Goal: Information Seeking & Learning: Learn about a topic

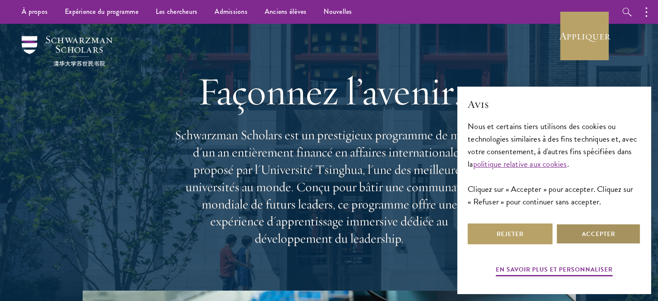
click at [574, 236] on button "Accepter" at bounding box center [598, 233] width 85 height 21
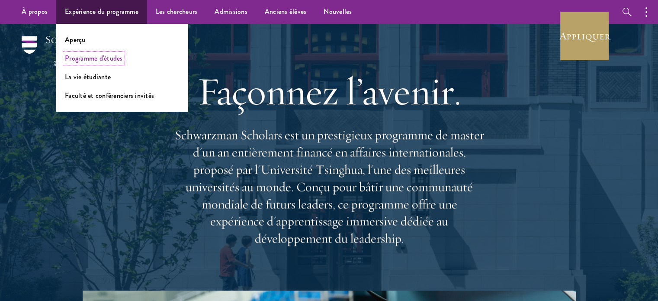
click at [101, 58] on font "Programme d'études" at bounding box center [94, 58] width 58 height 10
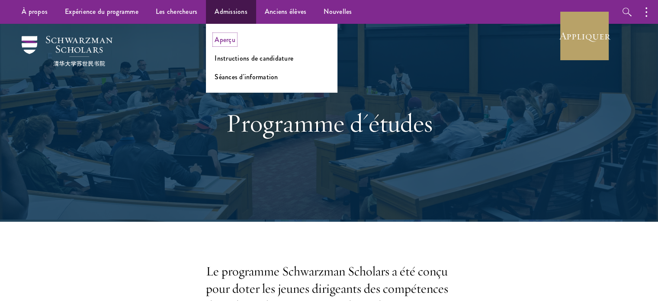
click at [229, 42] on font "Aperçu" at bounding box center [225, 40] width 21 height 10
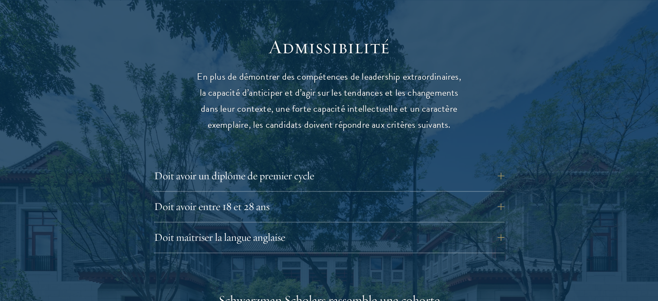
scroll to position [1255, 0]
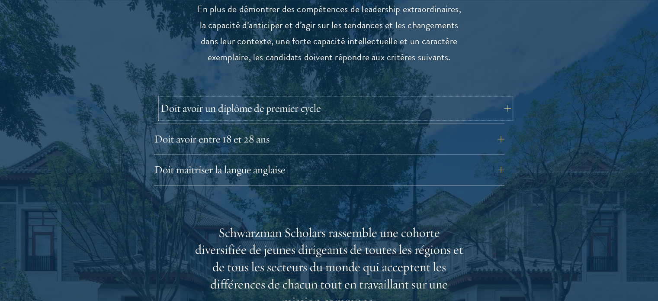
click at [508, 98] on button "Doit avoir un diplôme de premier cycle" at bounding box center [336, 108] width 351 height 21
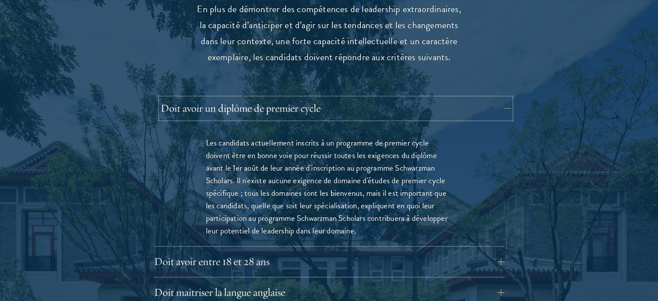
click at [508, 98] on button "Doit avoir un diplôme de premier cycle" at bounding box center [336, 108] width 351 height 21
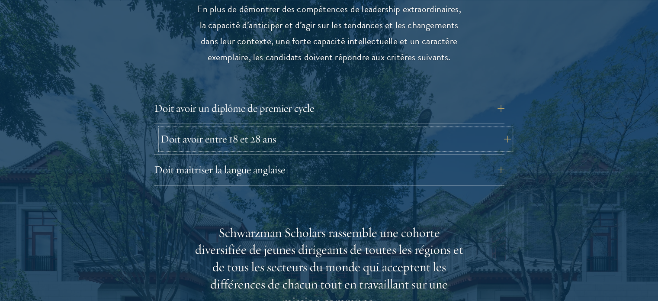
click at [502, 129] on button "Doit avoir entre 18 et 28 ans" at bounding box center [336, 139] width 351 height 21
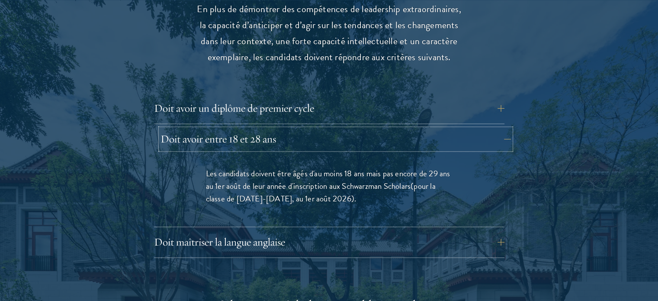
click at [503, 129] on button "Doit avoir entre 18 et 28 ans" at bounding box center [336, 139] width 351 height 21
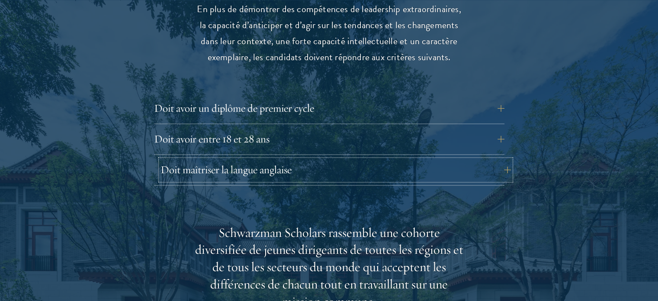
click at [502, 159] on button "Doit maîtriser la langue anglaise" at bounding box center [336, 169] width 351 height 21
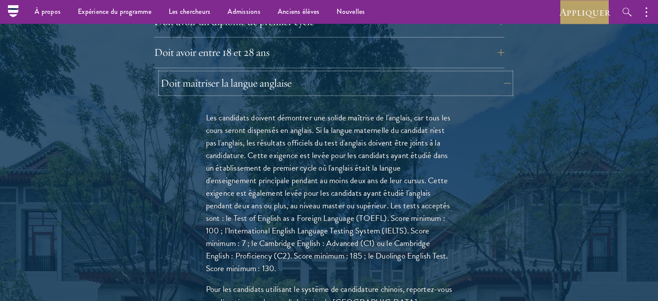
scroll to position [1299, 0]
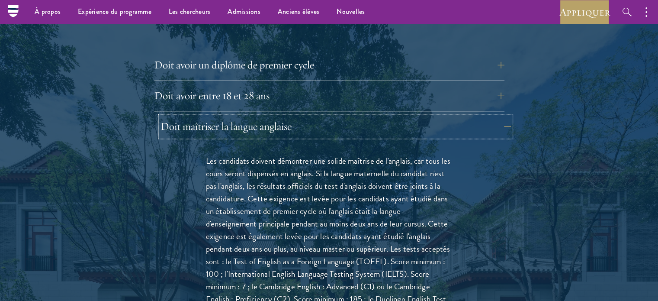
click at [507, 116] on button "Doit maîtriser la langue anglaise" at bounding box center [336, 126] width 351 height 21
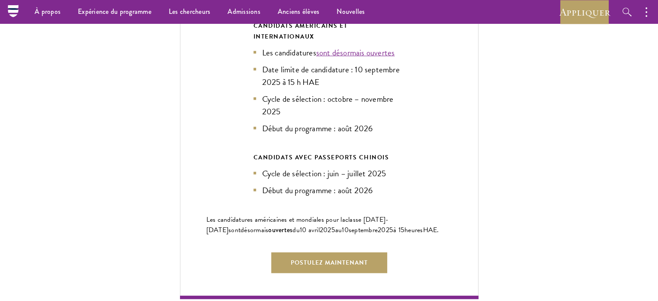
scroll to position [2078, 0]
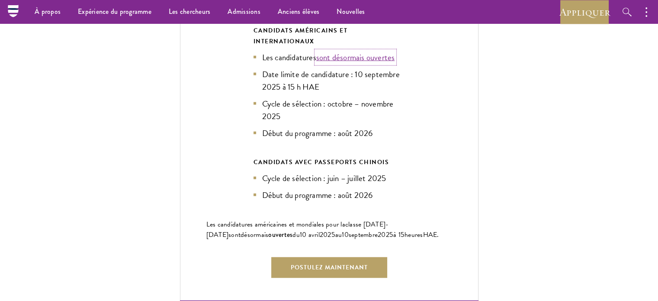
click at [352, 51] on font "sont désormais ouvertes" at bounding box center [355, 57] width 79 height 13
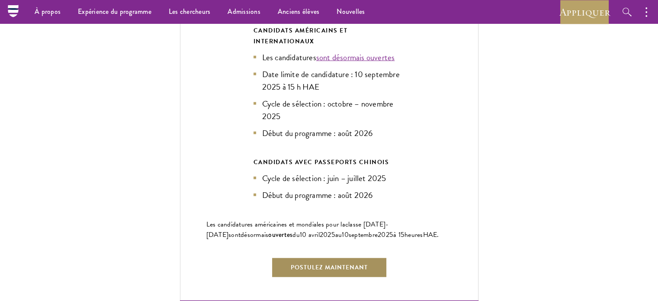
click at [362, 263] on font "Postulez maintenant" at bounding box center [329, 267] width 77 height 9
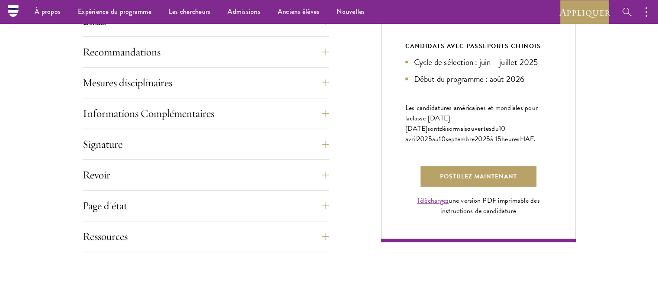
scroll to position [606, 0]
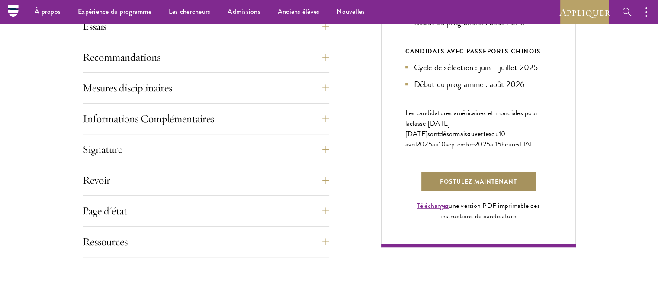
click at [474, 177] on font "Postulez maintenant" at bounding box center [478, 181] width 77 height 9
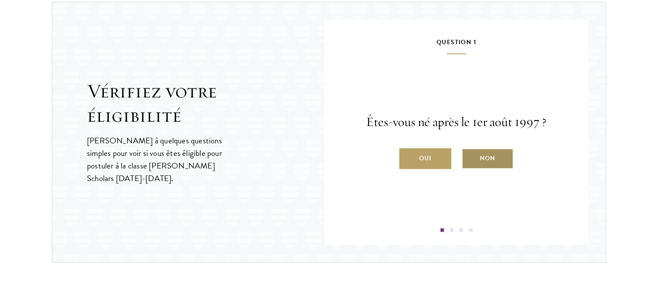
click at [488, 154] on font "Non" at bounding box center [488, 158] width 16 height 9
click at [470, 154] on input "Non" at bounding box center [466, 153] width 8 height 8
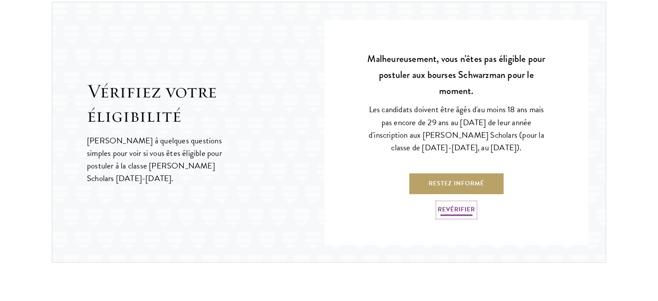
click at [454, 209] on font "Revérifier" at bounding box center [456, 208] width 37 height 9
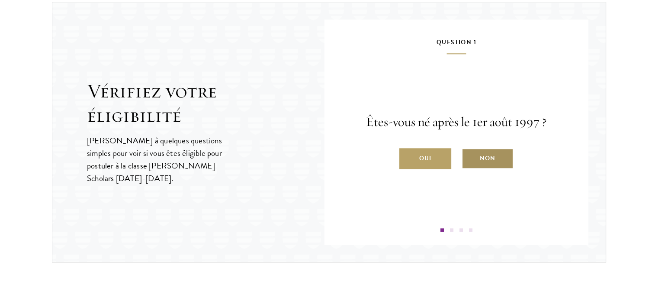
click at [480, 155] on label "Non" at bounding box center [488, 158] width 52 height 21
click at [470, 155] on input "Non" at bounding box center [466, 153] width 8 height 8
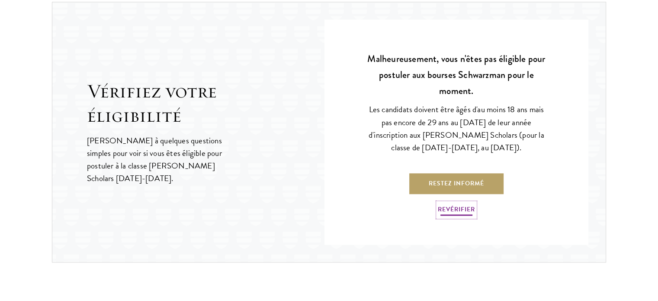
click at [461, 205] on font "Revérifier" at bounding box center [456, 208] width 37 height 9
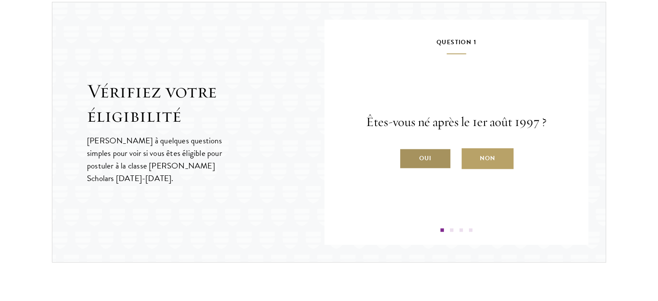
click at [434, 159] on label "Oui" at bounding box center [426, 158] width 52 height 21
click at [407, 157] on input "Oui" at bounding box center [404, 153] width 8 height 8
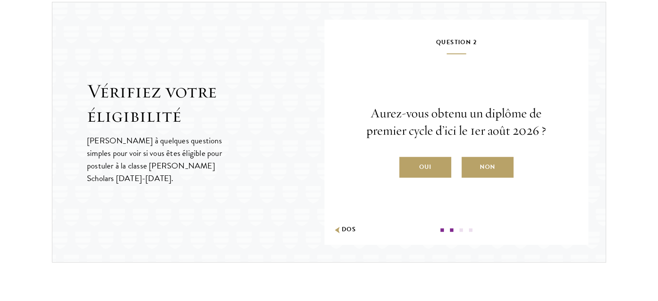
click at [486, 165] on font "Non" at bounding box center [488, 166] width 16 height 9
click at [470, 165] on input "Non" at bounding box center [466, 162] width 8 height 8
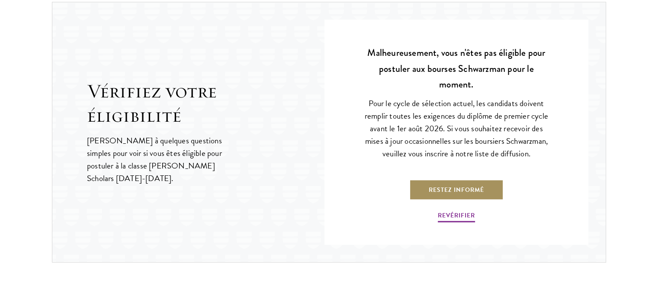
click at [461, 185] on font "Restez informé" at bounding box center [456, 189] width 55 height 9
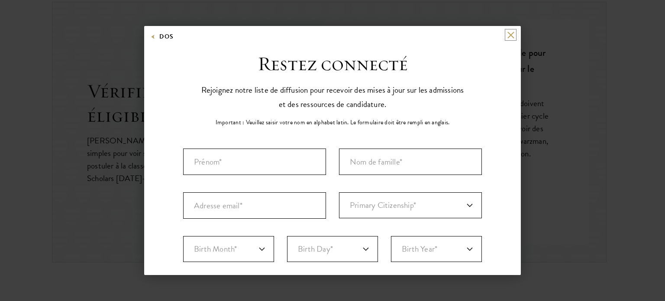
click at [507, 35] on button at bounding box center [510, 34] width 7 height 7
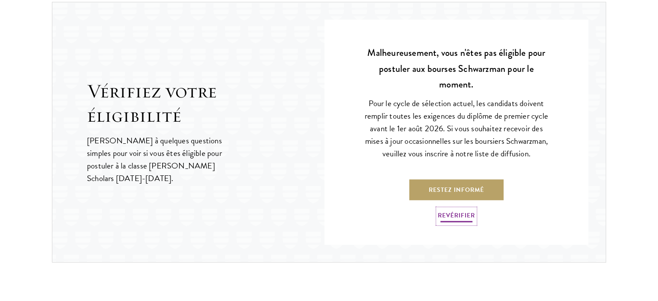
click at [461, 218] on font "Revérifier" at bounding box center [456, 215] width 37 height 9
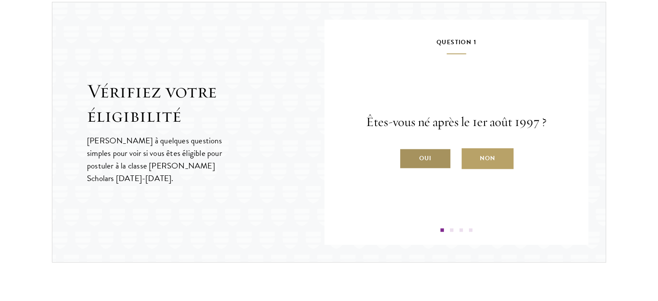
click at [436, 156] on label "Oui" at bounding box center [426, 158] width 52 height 21
click at [407, 156] on input "Oui" at bounding box center [404, 153] width 8 height 8
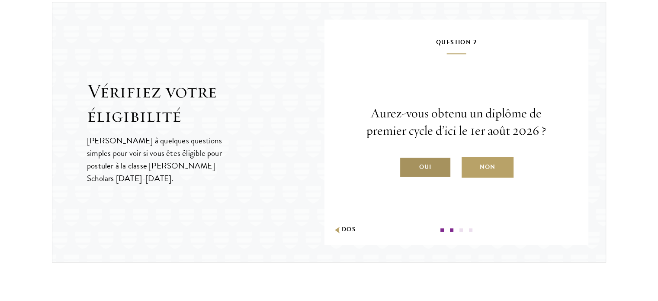
click at [435, 165] on label "Oui" at bounding box center [426, 167] width 52 height 21
click at [407, 165] on input "Oui" at bounding box center [404, 162] width 8 height 8
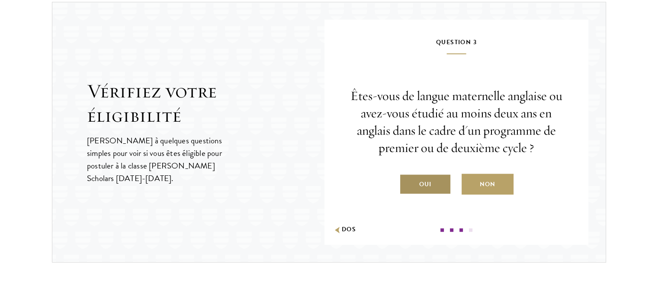
click at [435, 182] on label "Oui" at bounding box center [426, 184] width 52 height 21
click at [407, 182] on input "Oui" at bounding box center [404, 179] width 8 height 8
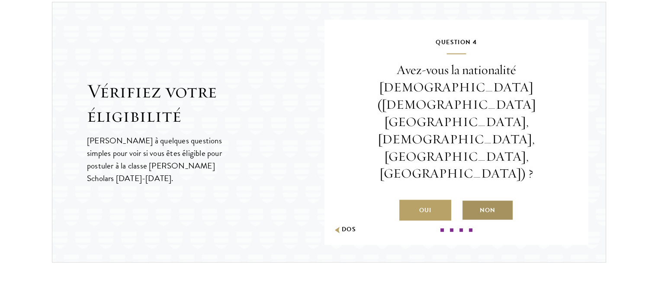
click at [473, 200] on label "Non" at bounding box center [488, 210] width 52 height 21
click at [470, 201] on input "Non" at bounding box center [466, 205] width 8 height 8
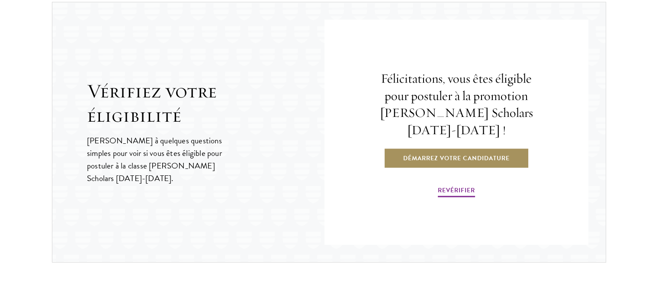
click at [469, 155] on font "Démarrez votre candidature" at bounding box center [456, 158] width 106 height 9
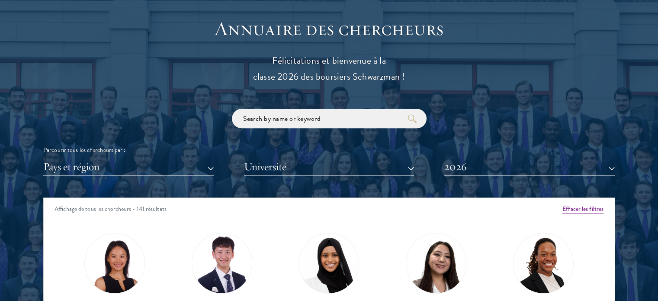
scroll to position [1125, 0]
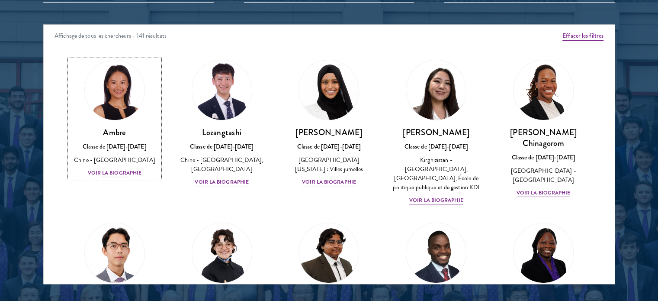
click at [118, 172] on font "Voir la biographie" at bounding box center [115, 173] width 54 height 8
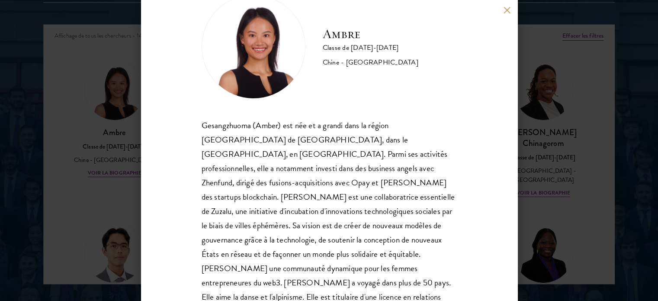
scroll to position [60, 0]
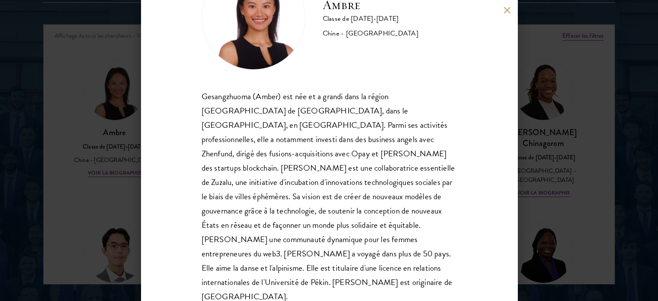
click at [104, 225] on div "Ambre Classe de [DATE]-[DATE] [GEOGRAPHIC_DATA] - [GEOGRAPHIC_DATA]" at bounding box center [329, 150] width 658 height 301
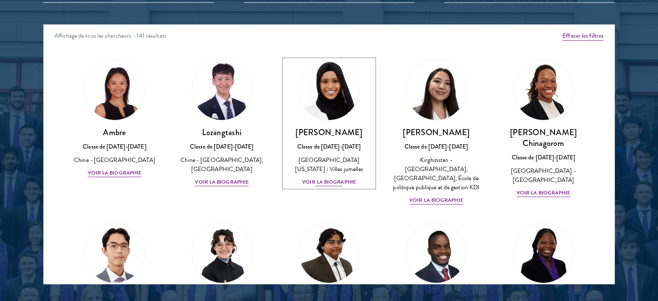
click at [333, 180] on font "Voir la biographie" at bounding box center [329, 182] width 54 height 8
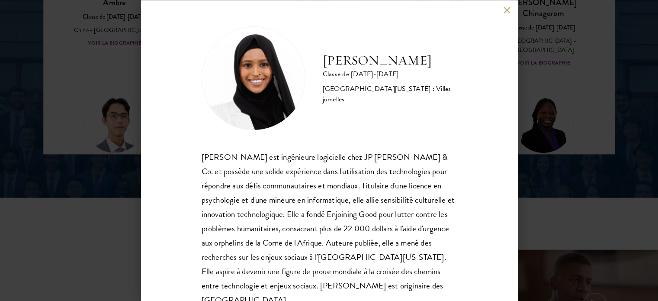
click at [506, 8] on button at bounding box center [507, 9] width 7 height 7
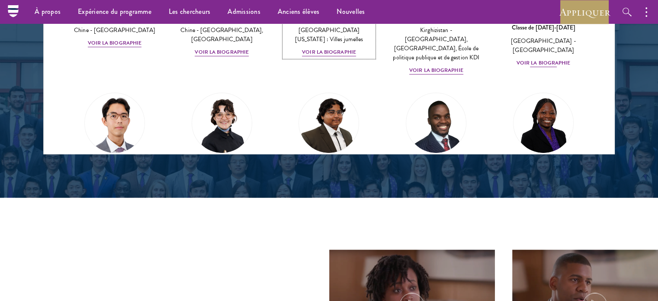
scroll to position [1184, 0]
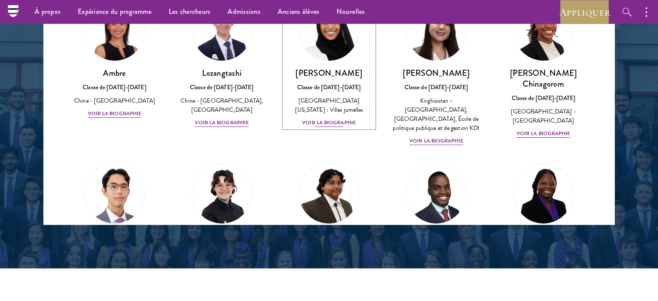
click at [321, 121] on font "Voir la biographie" at bounding box center [329, 123] width 54 height 8
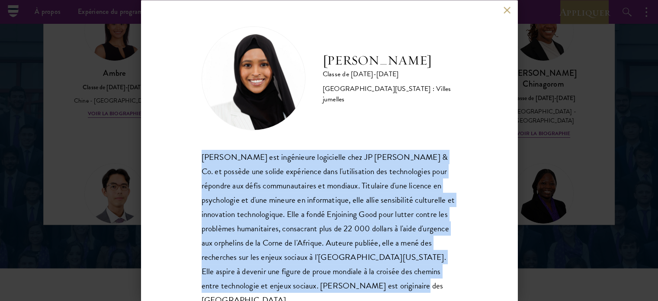
scroll to position [17, 0]
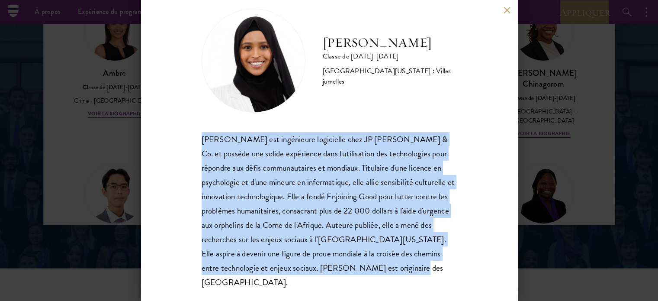
drag, startPoint x: 203, startPoint y: 157, endPoint x: 427, endPoint y: 268, distance: 250.3
click at [427, 268] on div "[PERSON_NAME] est ingénieure logicielle chez JP [PERSON_NAME] & Co. et possède …" at bounding box center [329, 211] width 255 height 158
copy font "[PERSON_NAME] est ingénieure logicielle chez JP [PERSON_NAME] & Co. et possède …"
click at [507, 12] on button at bounding box center [507, 9] width 7 height 7
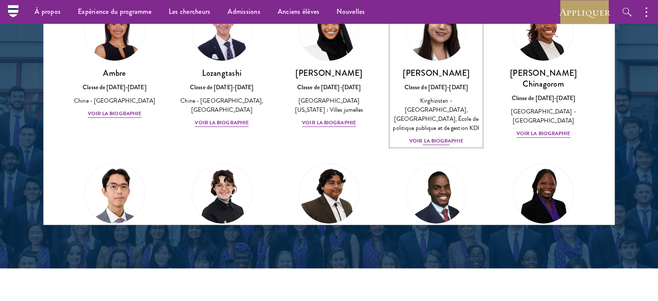
click at [423, 141] on font "Voir la biographie" at bounding box center [436, 141] width 54 height 8
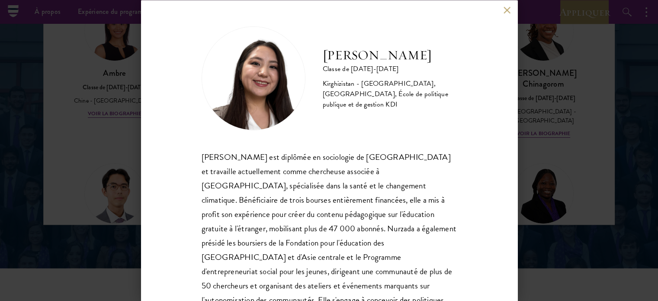
click at [507, 10] on button at bounding box center [507, 9] width 7 height 7
